Goal: Task Accomplishment & Management: Use online tool/utility

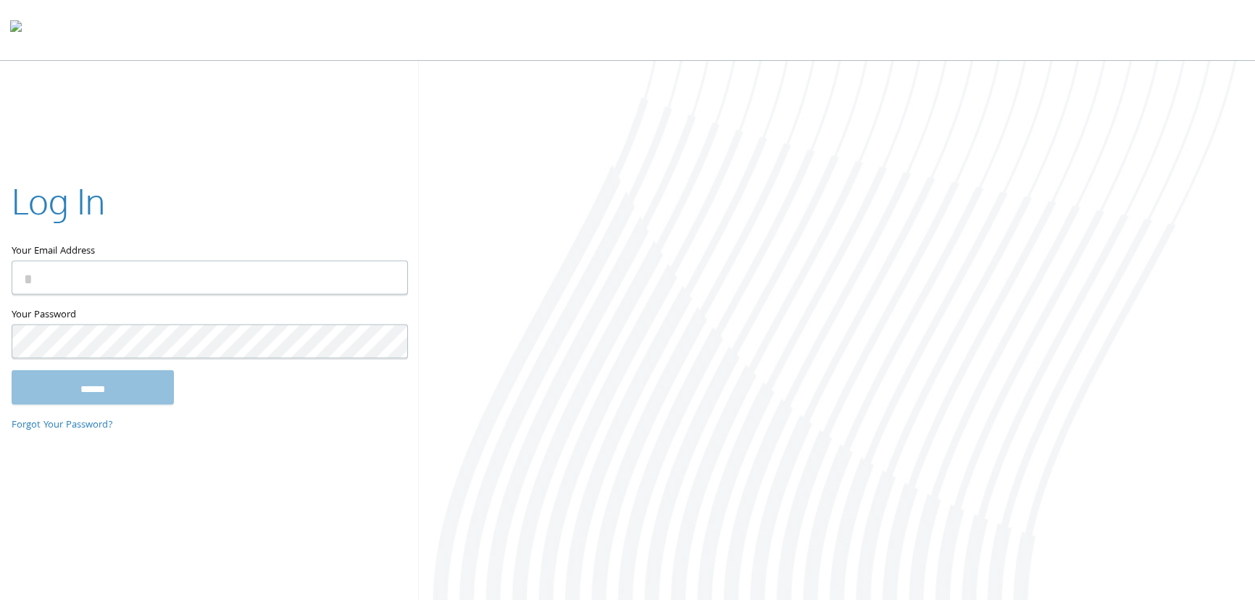
type input "**********"
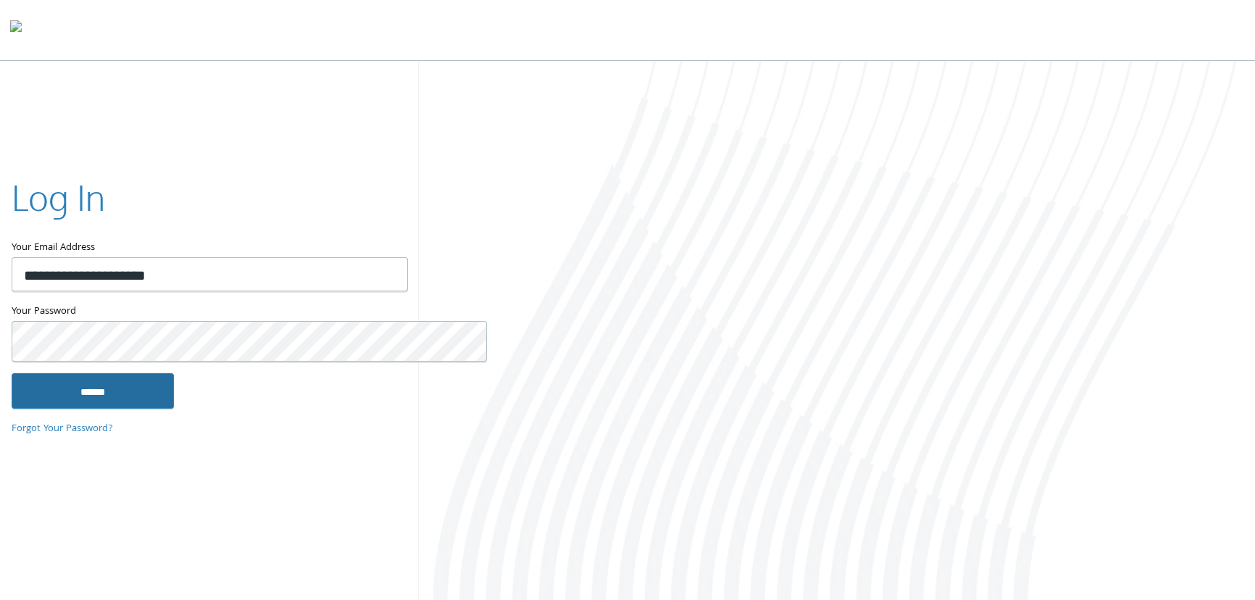
click at [93, 398] on input "******" at bounding box center [93, 390] width 162 height 35
